Goal: Task Accomplishment & Management: Use online tool/utility

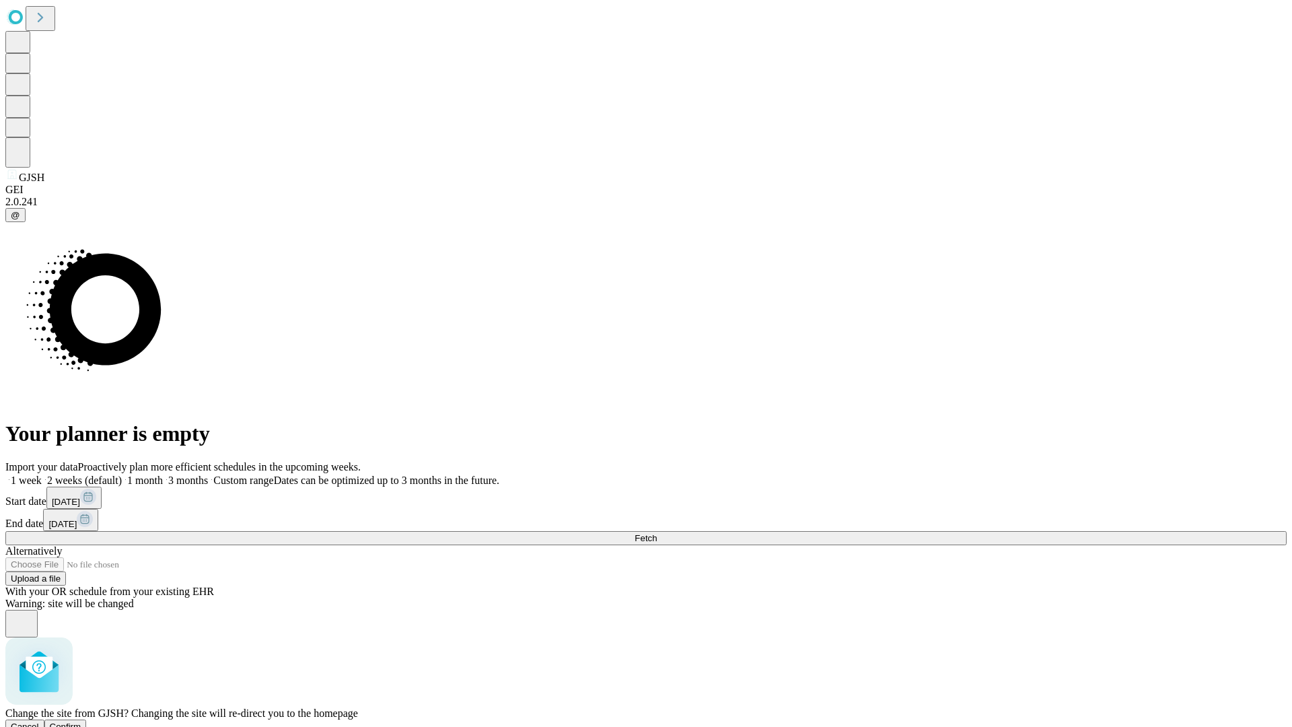
click at [81, 721] on span "Confirm" at bounding box center [66, 726] width 32 height 10
click at [42, 474] on label "1 week" at bounding box center [23, 479] width 36 height 11
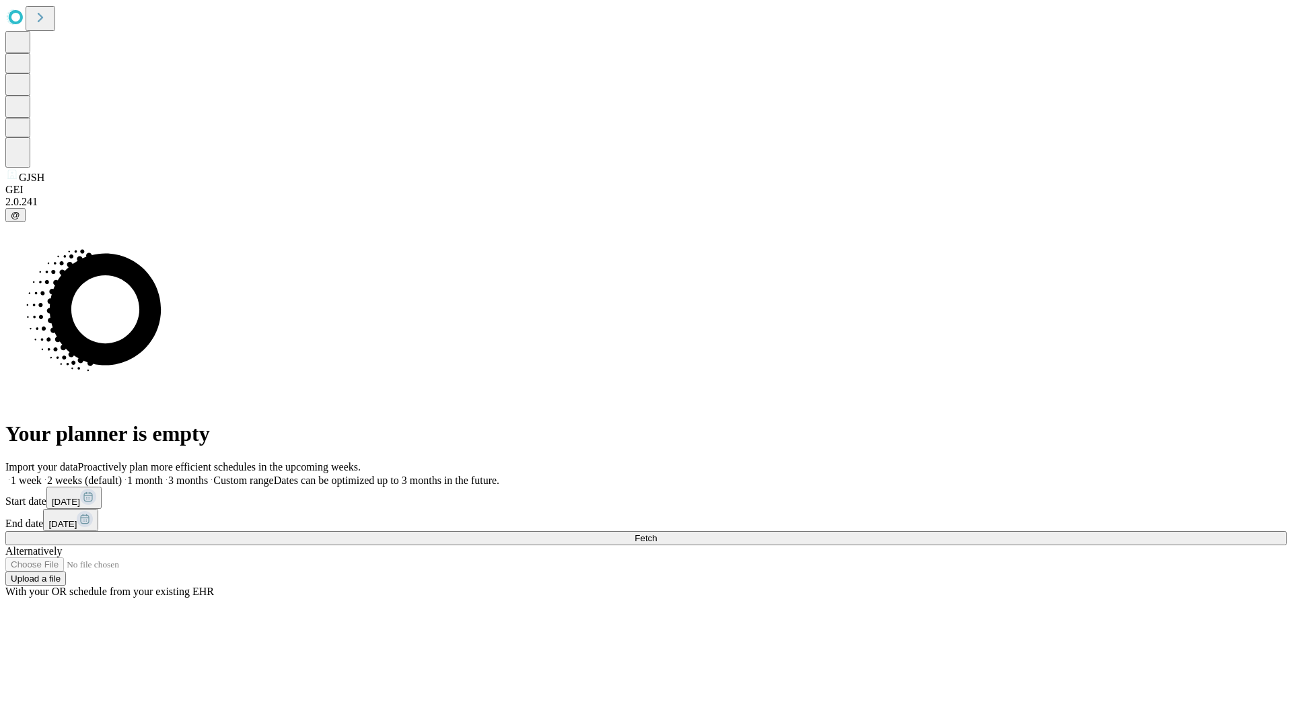
click at [657, 533] on span "Fetch" at bounding box center [646, 538] width 22 height 10
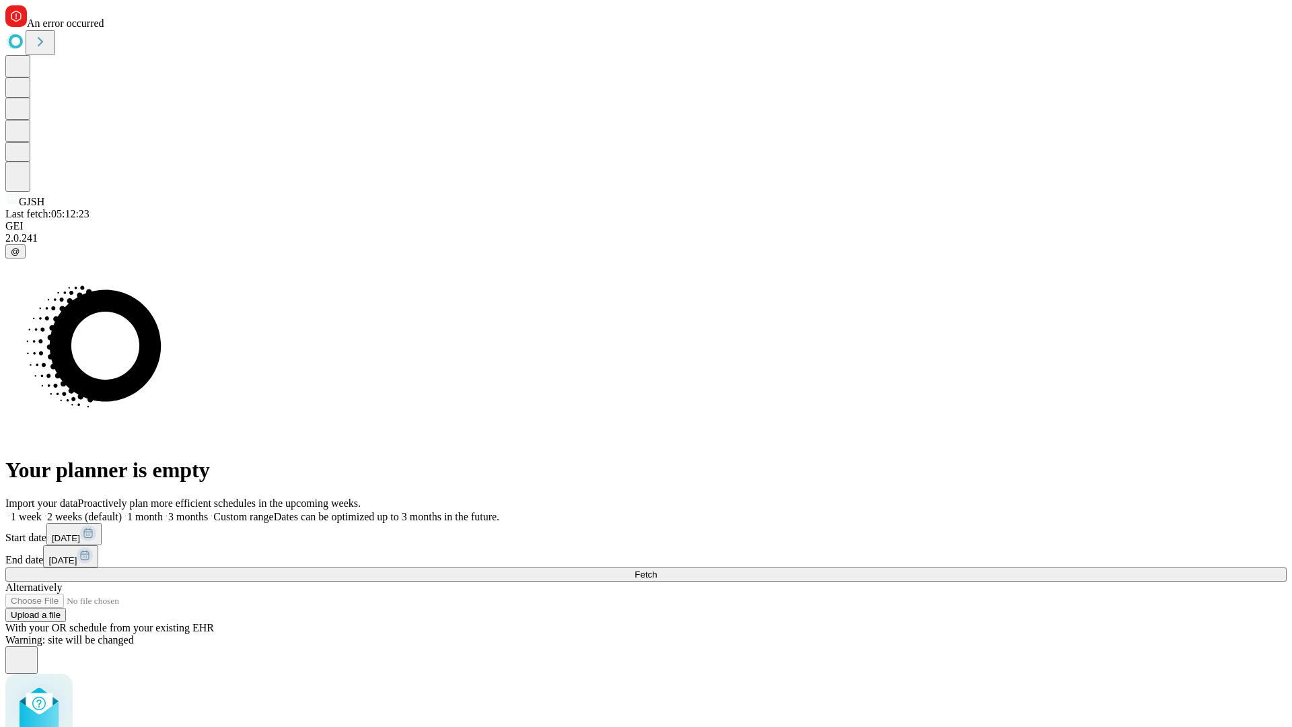
click at [42, 511] on label "1 week" at bounding box center [23, 516] width 36 height 11
click at [657, 569] on span "Fetch" at bounding box center [646, 574] width 22 height 10
click at [42, 511] on label "1 week" at bounding box center [23, 516] width 36 height 11
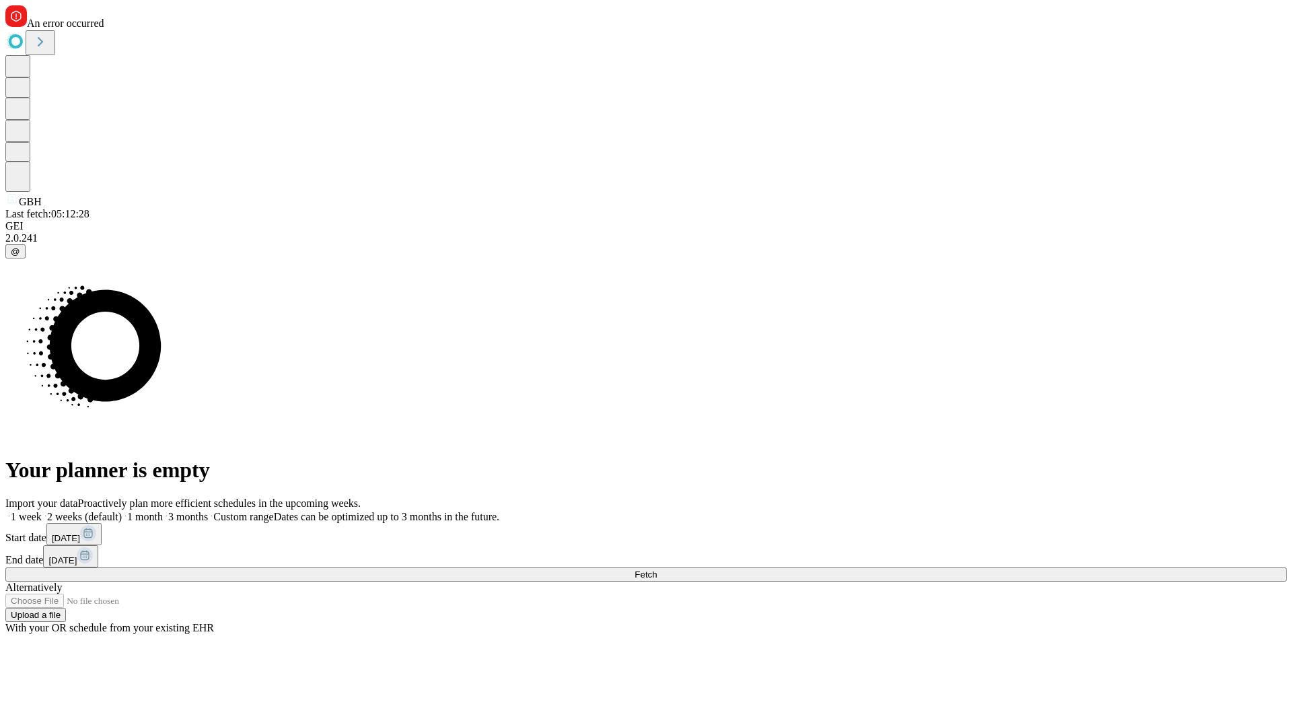
click at [657, 569] on span "Fetch" at bounding box center [646, 574] width 22 height 10
click at [42, 511] on label "1 week" at bounding box center [23, 516] width 36 height 11
click at [657, 569] on span "Fetch" at bounding box center [646, 574] width 22 height 10
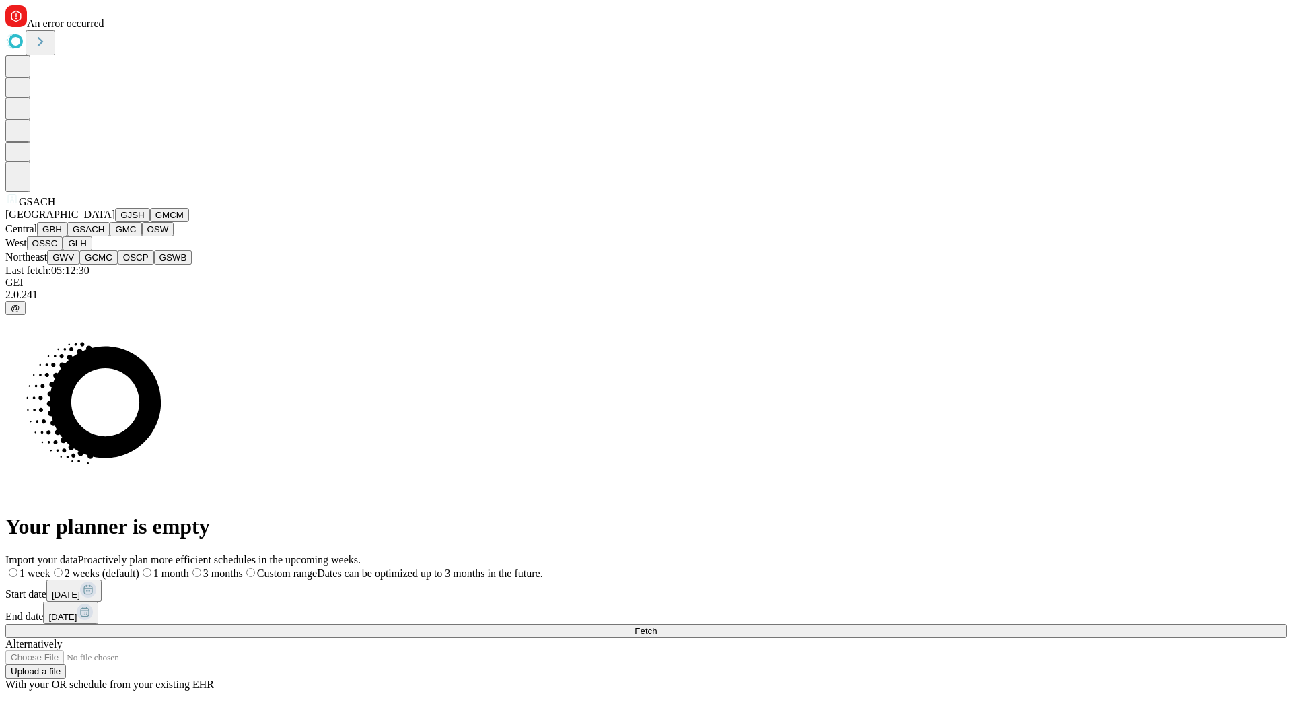
click at [110, 236] on button "GMC" at bounding box center [126, 229] width 32 height 14
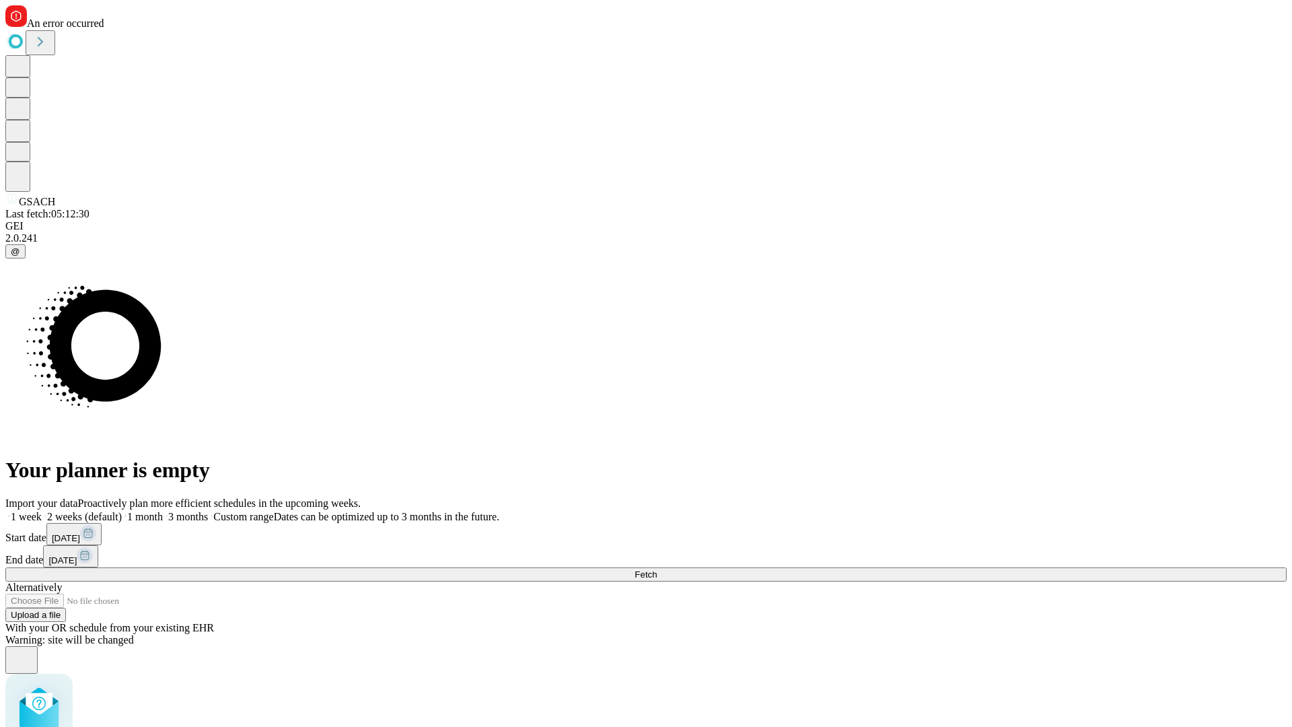
click at [42, 511] on label "1 week" at bounding box center [23, 516] width 36 height 11
click at [657, 569] on span "Fetch" at bounding box center [646, 574] width 22 height 10
click at [42, 511] on label "1 week" at bounding box center [23, 516] width 36 height 11
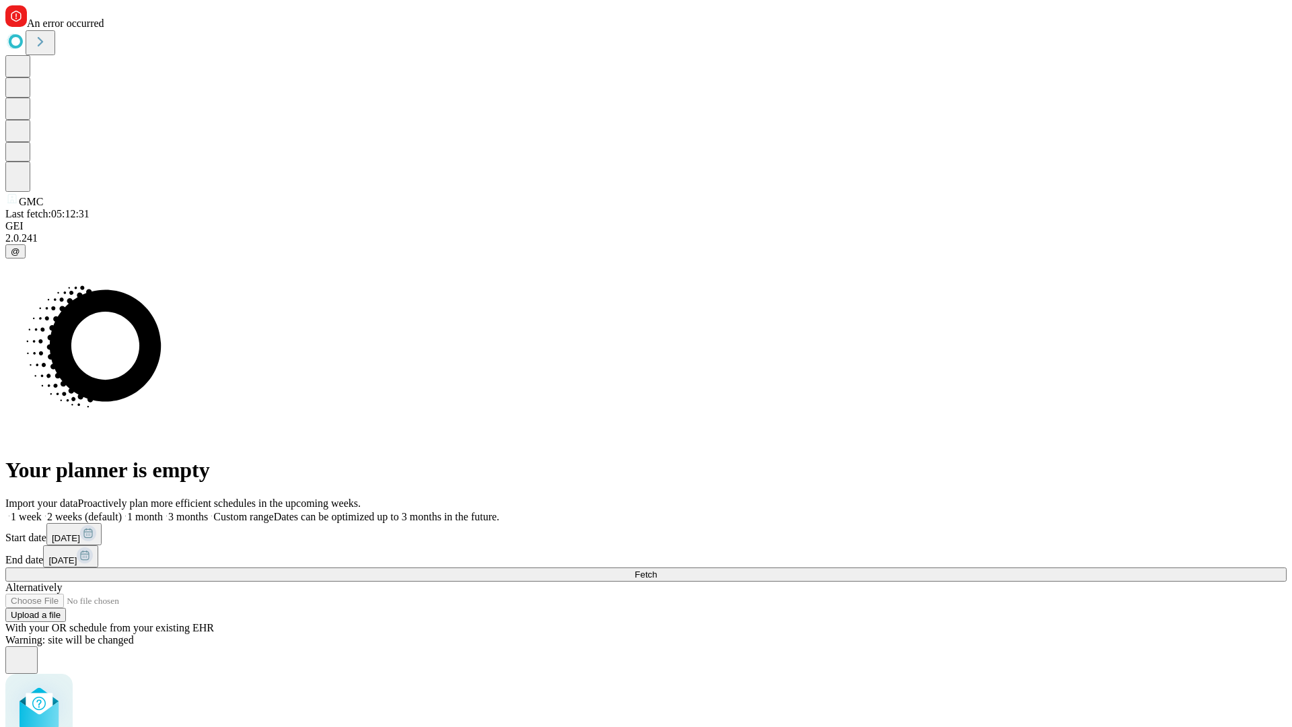
click at [657, 569] on span "Fetch" at bounding box center [646, 574] width 22 height 10
click at [42, 511] on label "1 week" at bounding box center [23, 516] width 36 height 11
click at [657, 569] on span "Fetch" at bounding box center [646, 574] width 22 height 10
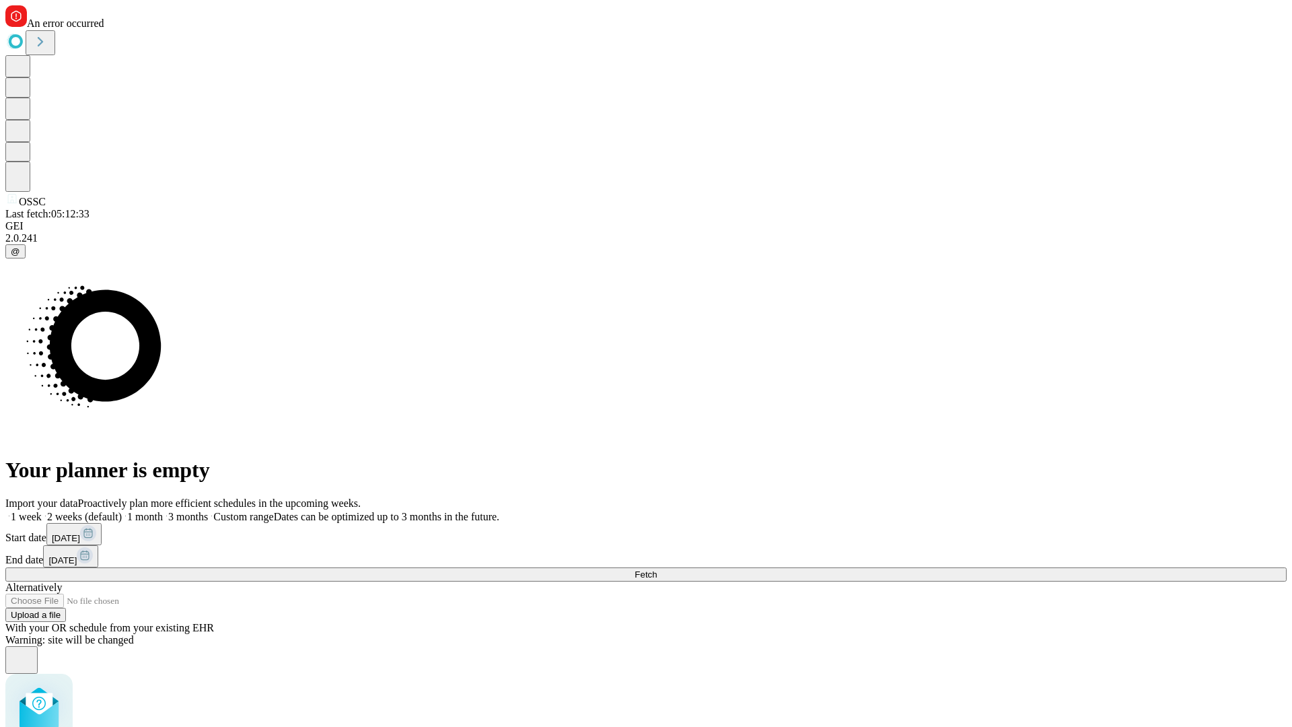
click at [42, 511] on label "1 week" at bounding box center [23, 516] width 36 height 11
click at [657, 569] on span "Fetch" at bounding box center [646, 574] width 22 height 10
